Goal: Task Accomplishment & Management: Complete application form

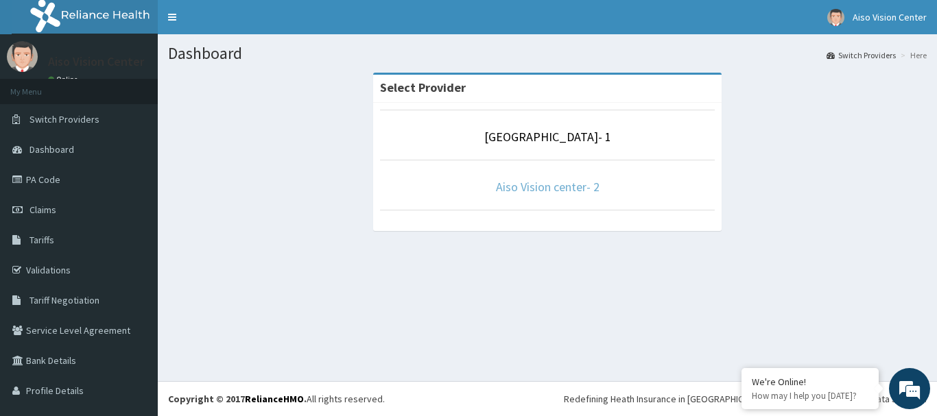
click at [538, 190] on link "Aiso Vision center- 2" at bounding box center [548, 187] width 104 height 16
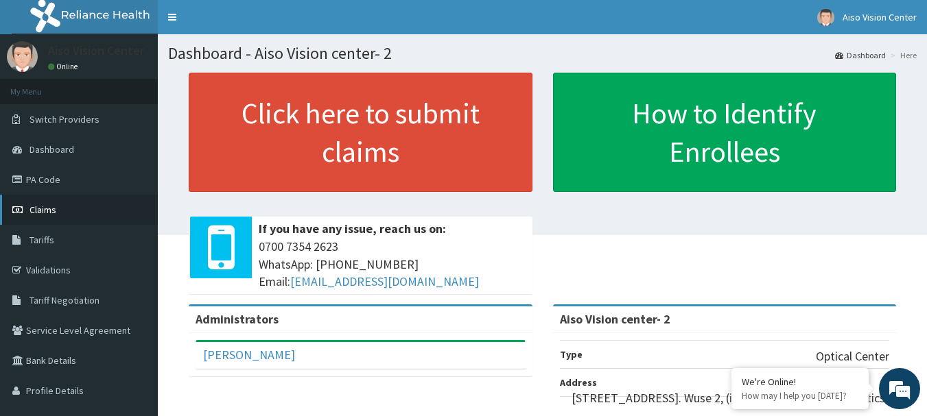
click at [48, 201] on link "Claims" at bounding box center [79, 210] width 158 height 30
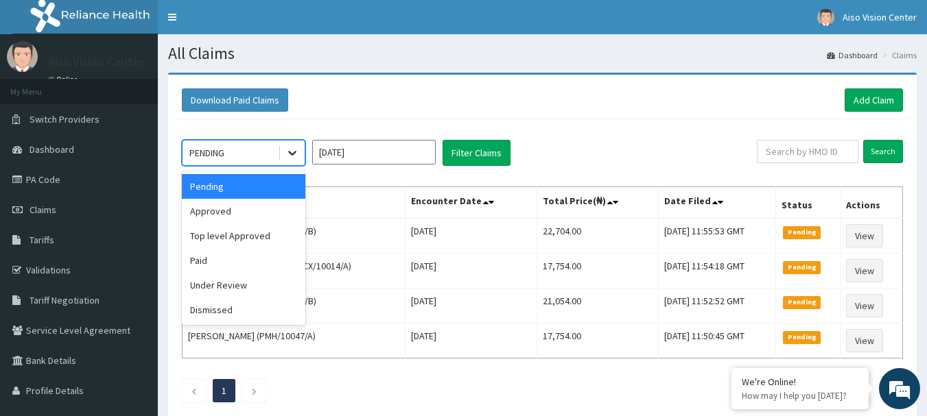
click at [292, 153] on icon at bounding box center [292, 153] width 14 height 14
click at [288, 208] on div "Approved" at bounding box center [243, 211] width 123 height 25
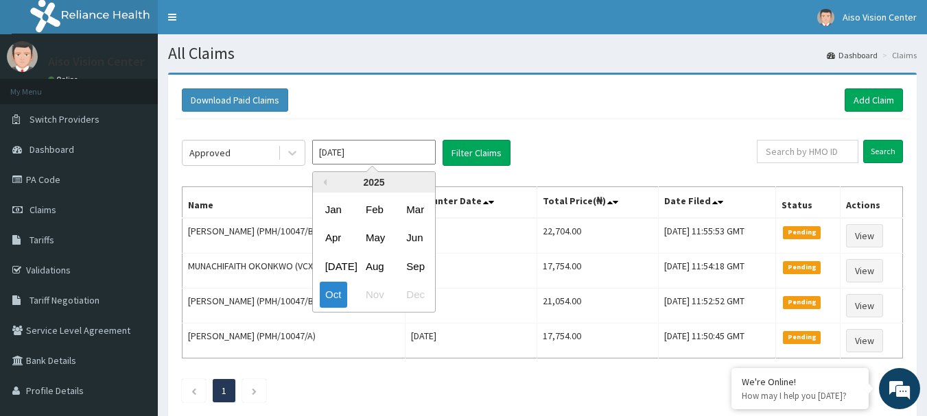
click at [407, 150] on input "Oct 2025" at bounding box center [373, 152] width 123 height 25
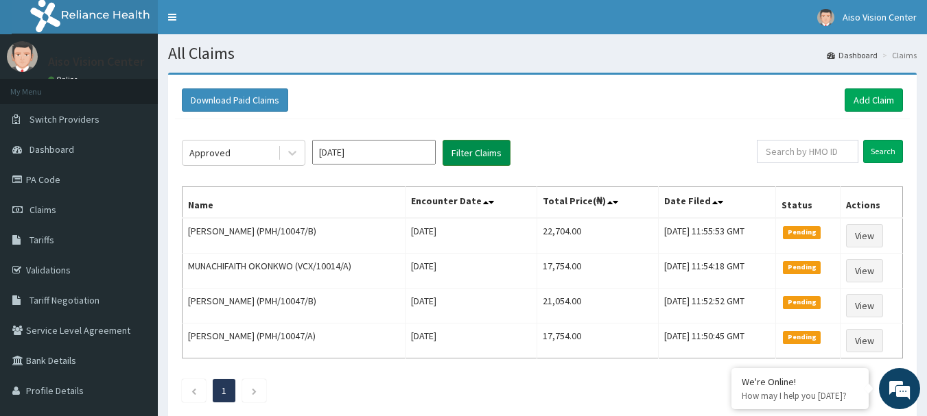
click at [481, 153] on button "Filter Claims" at bounding box center [476, 153] width 68 height 26
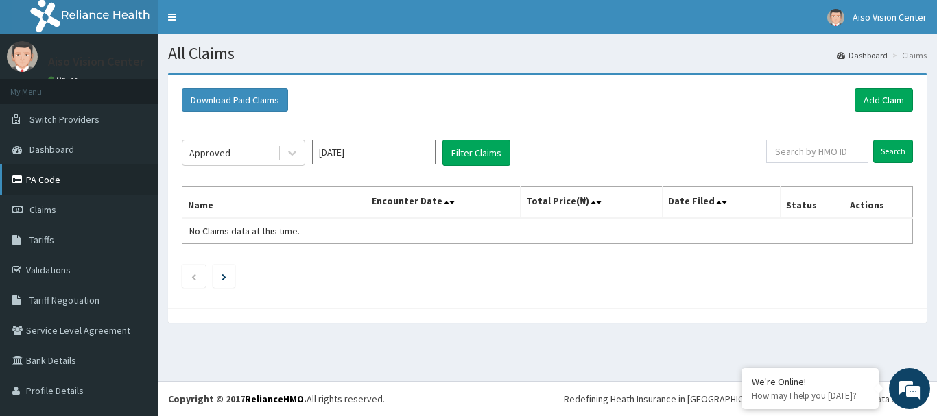
click at [75, 177] on link "PA Code" at bounding box center [79, 180] width 158 height 30
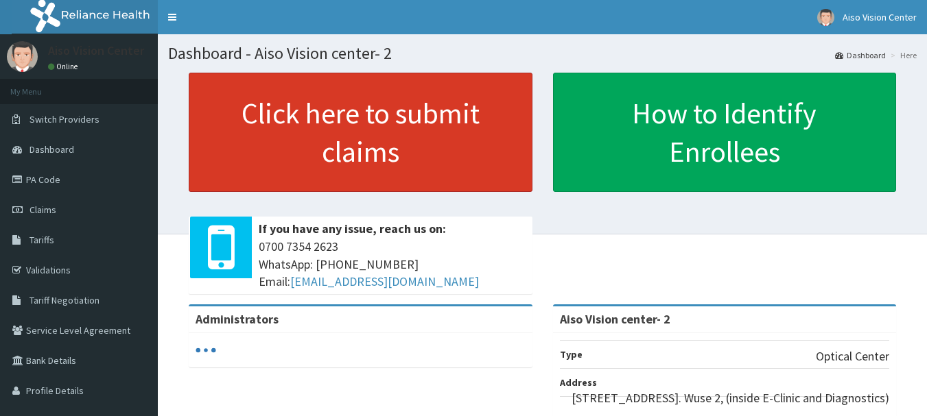
click at [358, 128] on link "Click here to submit claims" at bounding box center [361, 132] width 344 height 119
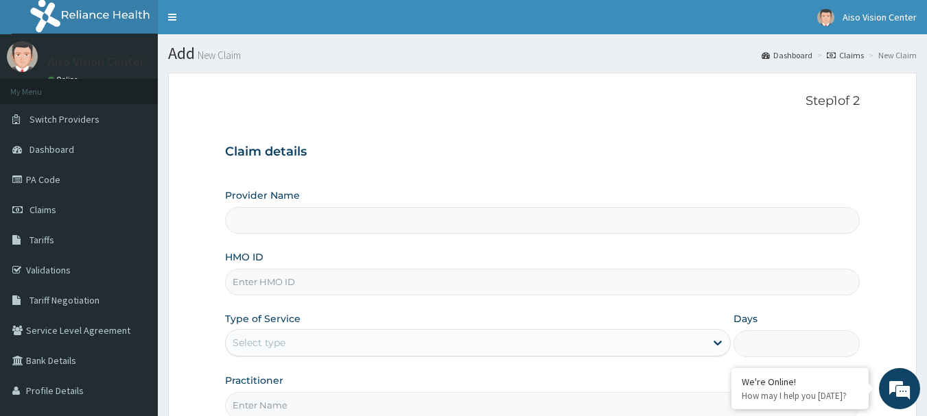
type input "Aiso Vision center- 2"
click at [277, 281] on input "HMO ID" at bounding box center [542, 282] width 635 height 27
type input "GBM/10045/A"
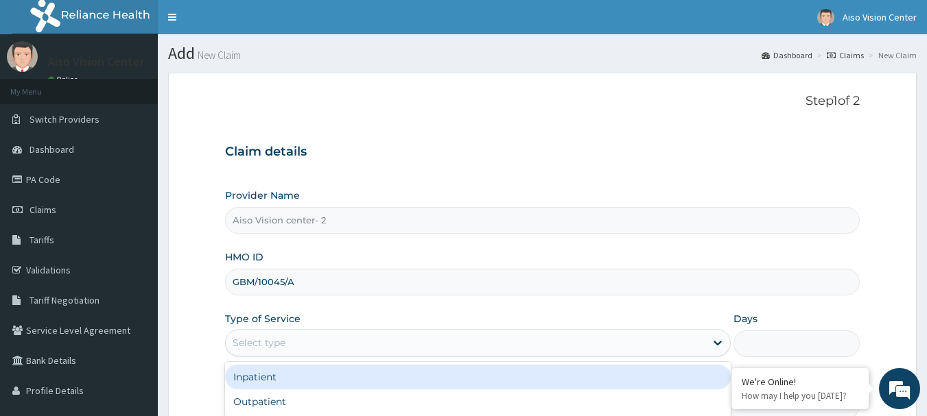
click at [294, 338] on div "Select type" at bounding box center [465, 343] width 479 height 22
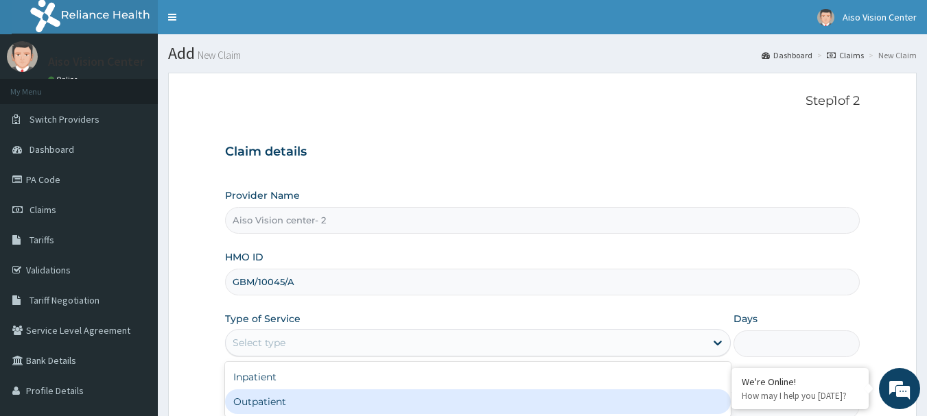
click at [307, 401] on div "Outpatient" at bounding box center [478, 402] width 506 height 25
type input "1"
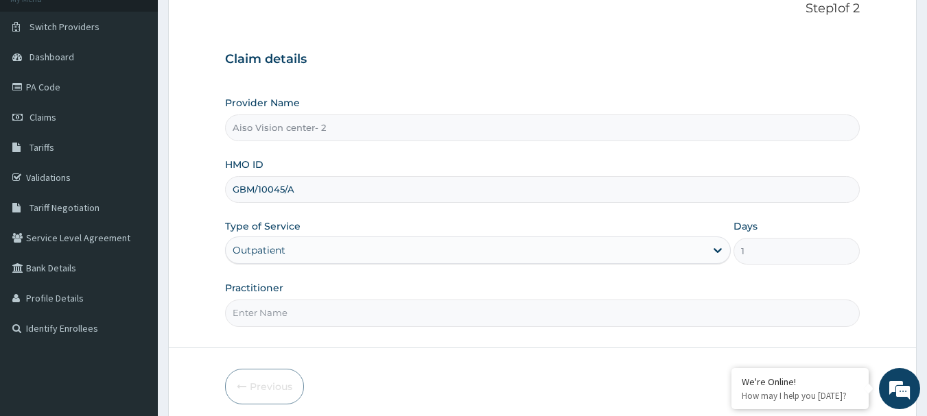
scroll to position [110, 0]
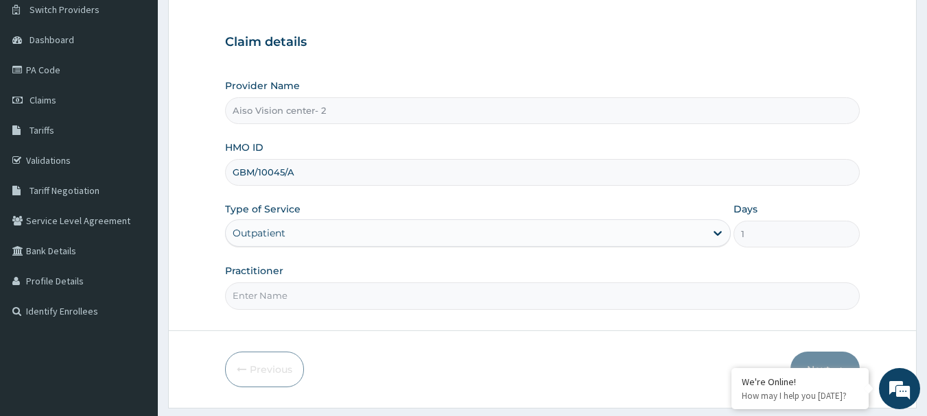
click at [459, 294] on input "Practitioner" at bounding box center [542, 296] width 635 height 27
type input "DR.OLUCHI"
click at [836, 357] on button "Next" at bounding box center [824, 370] width 69 height 36
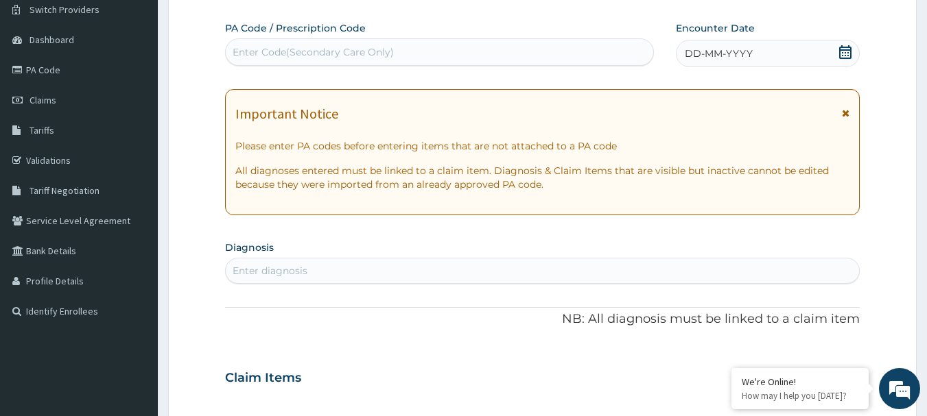
click at [351, 47] on div "Enter Code(Secondary Care Only)" at bounding box center [313, 52] width 161 height 14
type input "PA/5EDDCC"
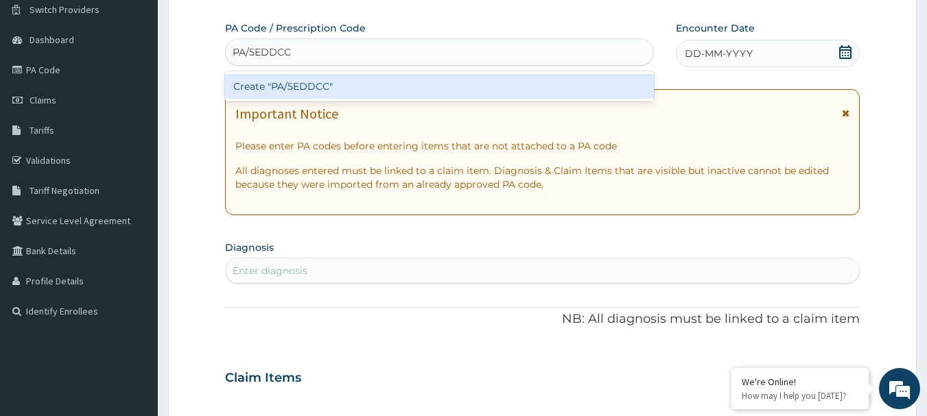
click at [389, 78] on div "Create "PA/5EDDCC"" at bounding box center [439, 86] width 429 height 25
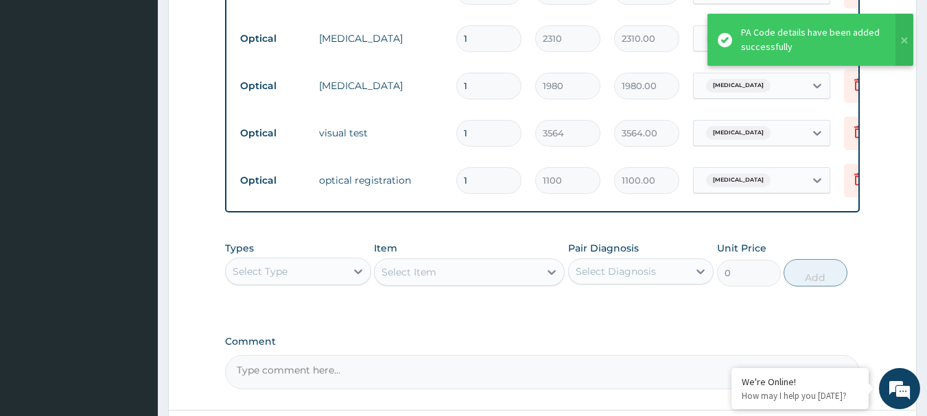
scroll to position [897, 0]
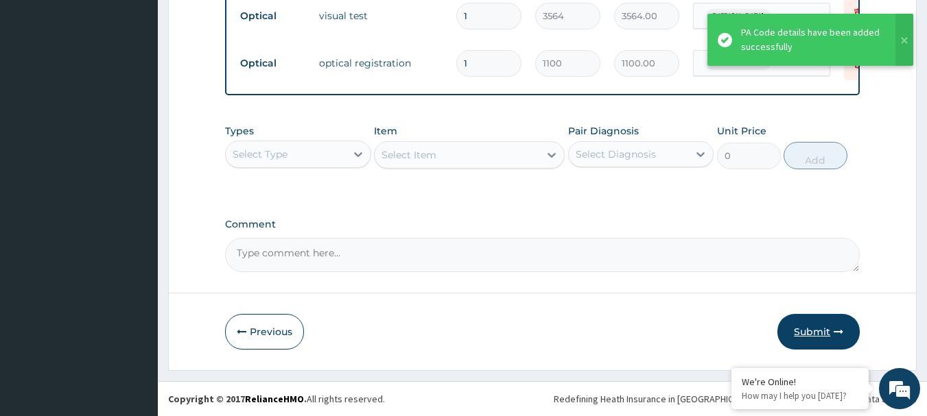
click at [825, 318] on button "Submit" at bounding box center [818, 332] width 82 height 36
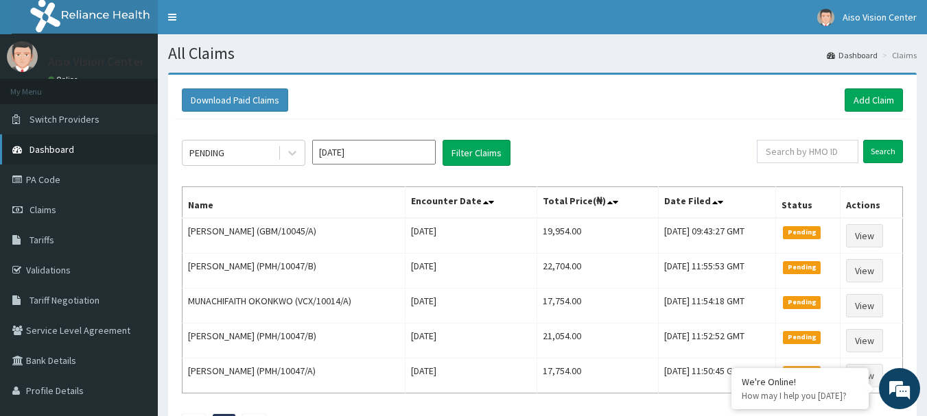
click at [92, 143] on link "Dashboard" at bounding box center [79, 149] width 158 height 30
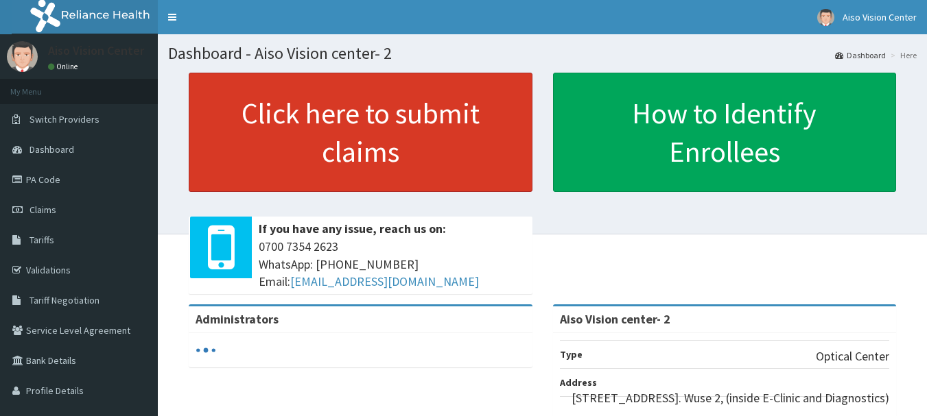
click at [267, 121] on link "Click here to submit claims" at bounding box center [361, 132] width 344 height 119
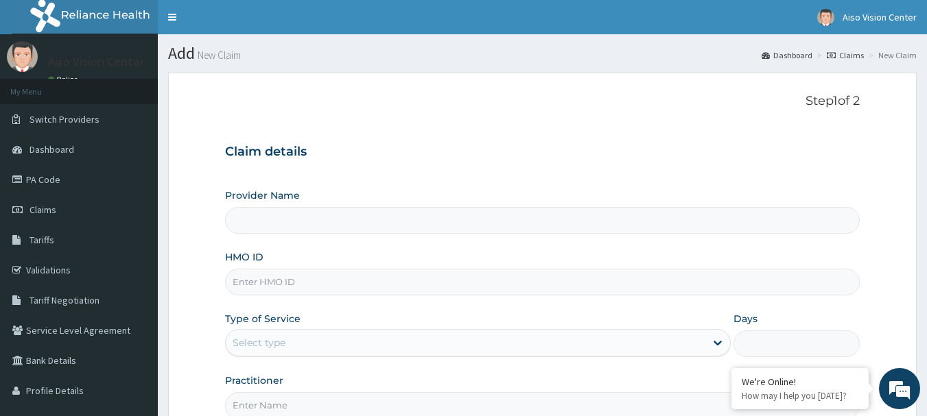
type input "Aiso Vision center- 2"
click at [298, 287] on input "HMO ID" at bounding box center [542, 282] width 635 height 27
type input "FMI/10200/A"
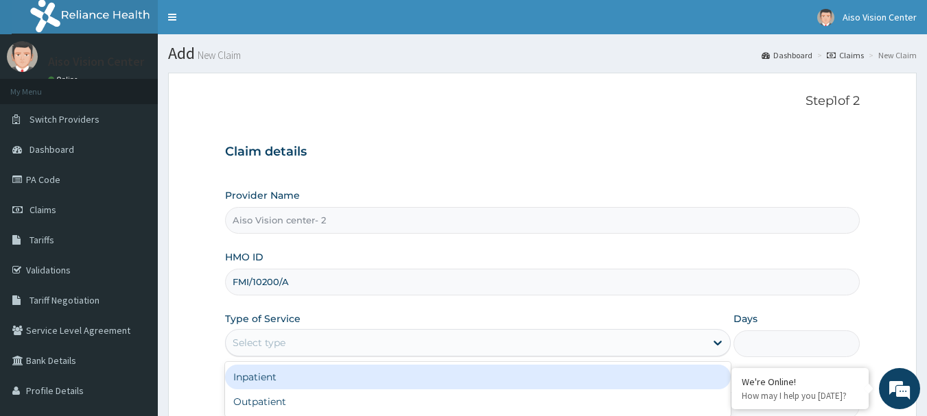
click at [300, 334] on div "Select type" at bounding box center [465, 343] width 479 height 22
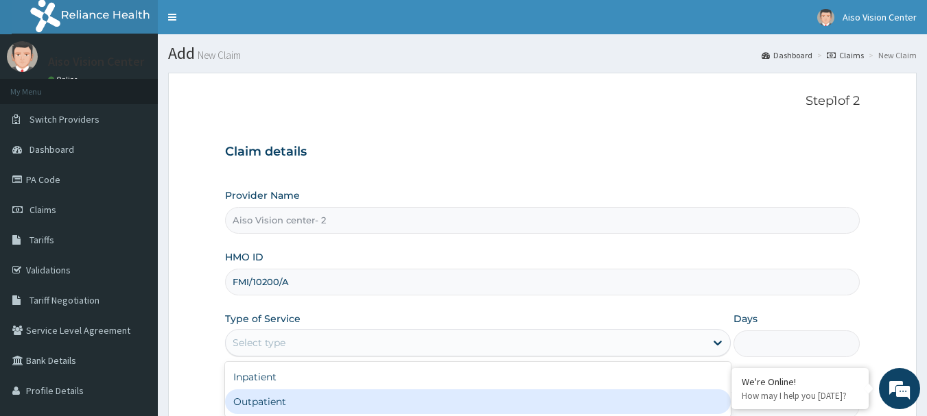
click at [308, 409] on div "Outpatient" at bounding box center [478, 402] width 506 height 25
type input "1"
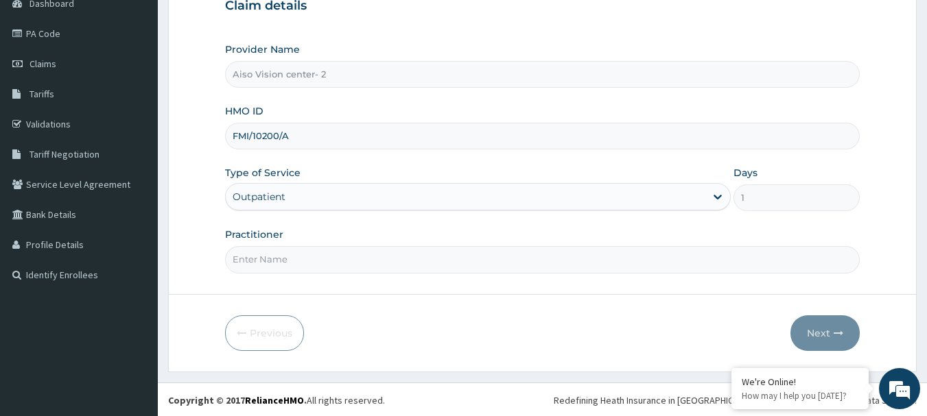
scroll to position [147, 0]
click at [562, 252] on input "Practitioner" at bounding box center [542, 258] width 635 height 27
type input "DR.OLUCHI"
click at [815, 322] on button "Next" at bounding box center [824, 332] width 69 height 36
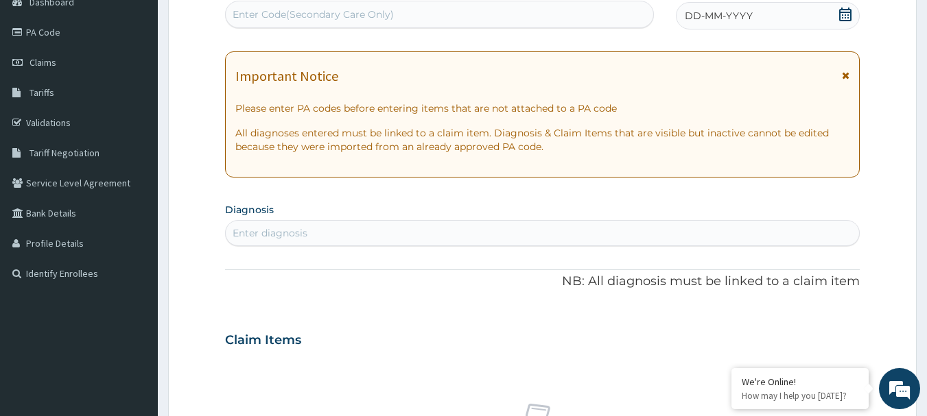
click at [348, 10] on div "Enter Code(Secondary Care Only)" at bounding box center [313, 15] width 161 height 14
type input "PA/846B28"
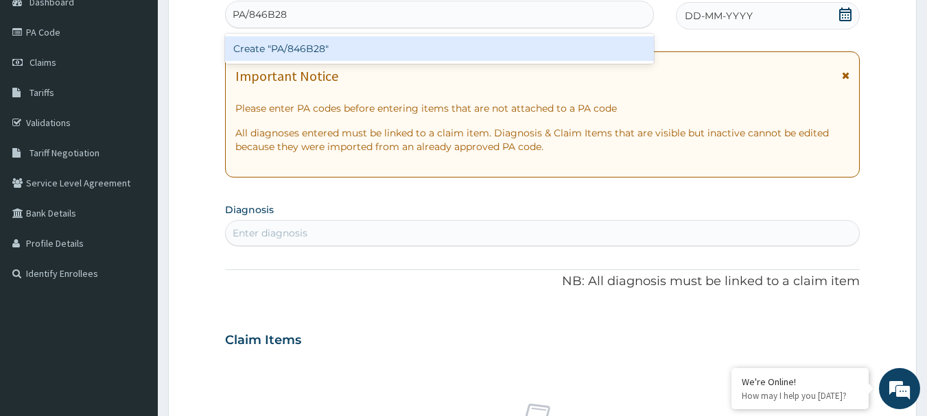
click at [362, 38] on div "Create "PA/846B28"" at bounding box center [439, 48] width 429 height 25
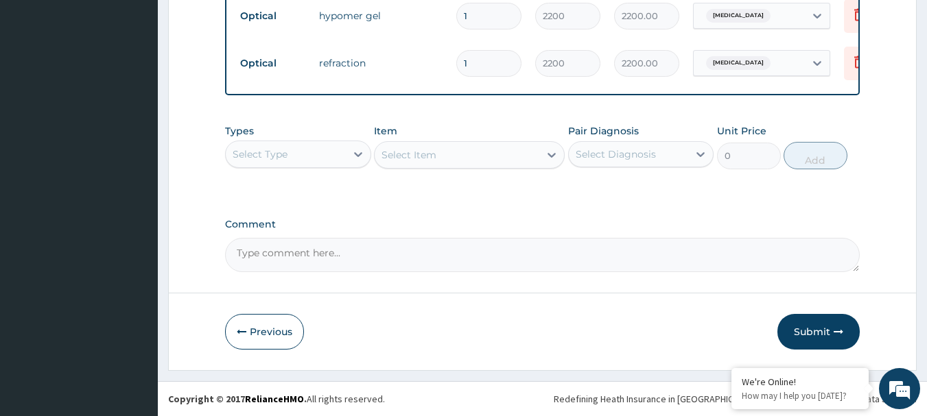
scroll to position [991, 0]
click at [819, 327] on button "Submit" at bounding box center [818, 332] width 82 height 36
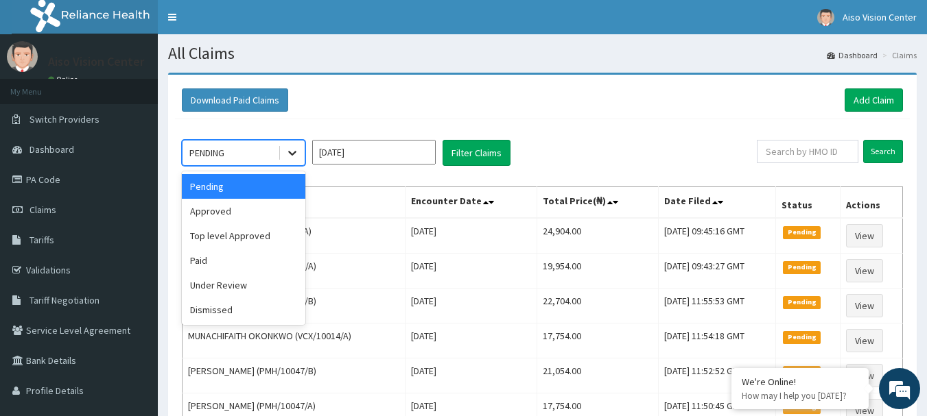
click at [292, 151] on icon at bounding box center [292, 153] width 14 height 14
click at [257, 209] on div "Approved" at bounding box center [243, 211] width 123 height 25
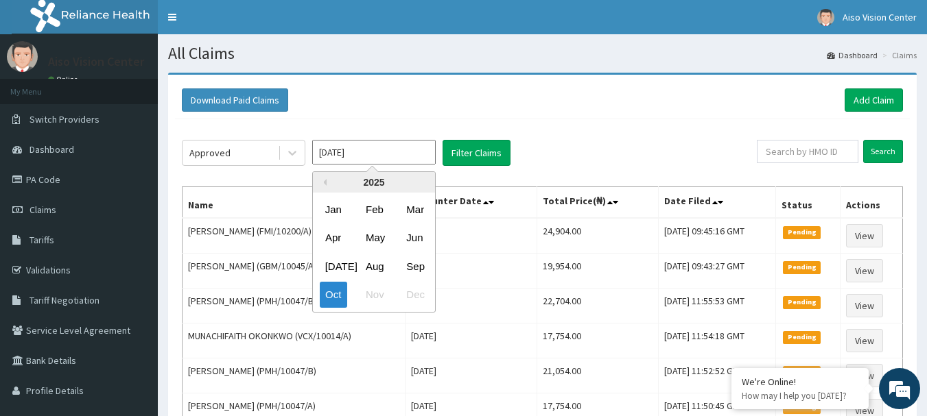
click at [390, 147] on input "[DATE]" at bounding box center [373, 152] width 123 height 25
click at [420, 268] on div "Sep" at bounding box center [414, 266] width 27 height 25
type input "[DATE]"
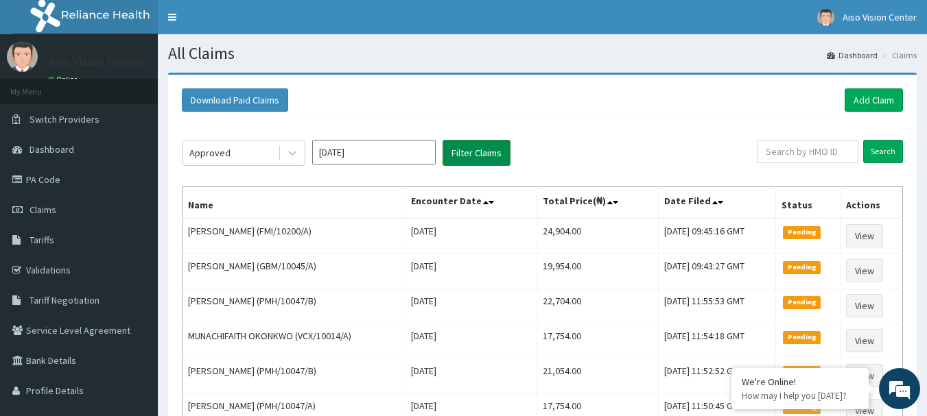
click at [478, 147] on button "Filter Claims" at bounding box center [476, 153] width 68 height 26
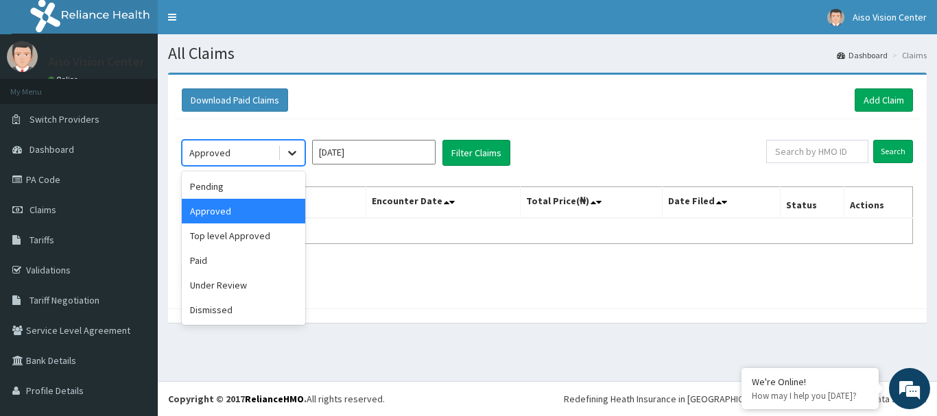
click at [292, 154] on icon at bounding box center [292, 154] width 8 height 5
click at [264, 185] on div "Pending" at bounding box center [243, 186] width 123 height 25
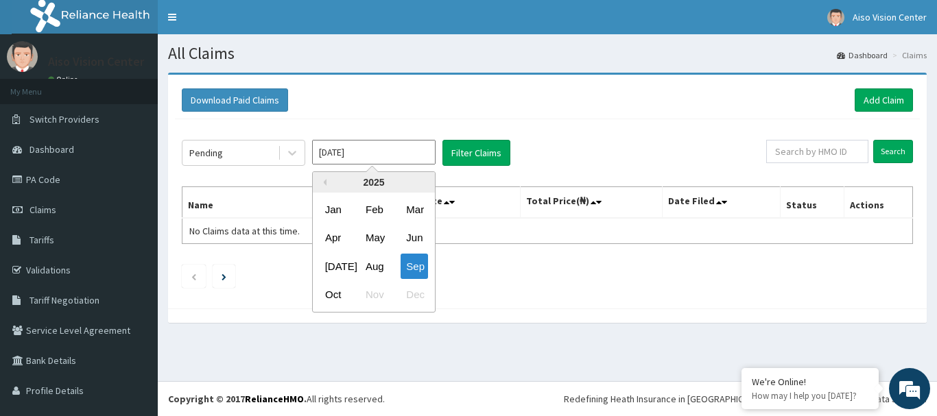
click at [404, 156] on input "[DATE]" at bounding box center [373, 152] width 123 height 25
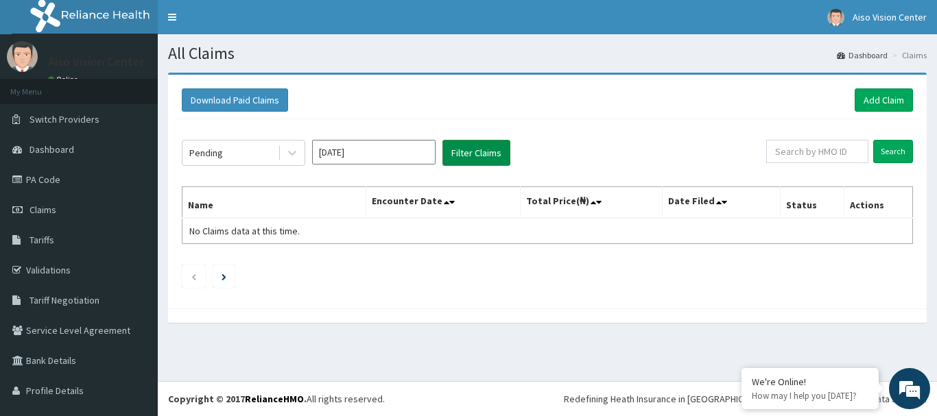
click at [458, 158] on button "Filter Claims" at bounding box center [476, 153] width 68 height 26
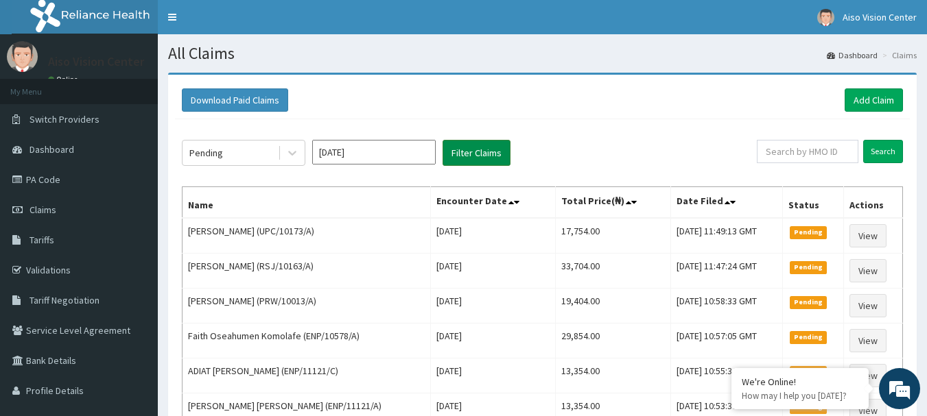
click at [458, 158] on button "Filter Claims" at bounding box center [476, 153] width 68 height 26
